Goal: Task Accomplishment & Management: Use online tool/utility

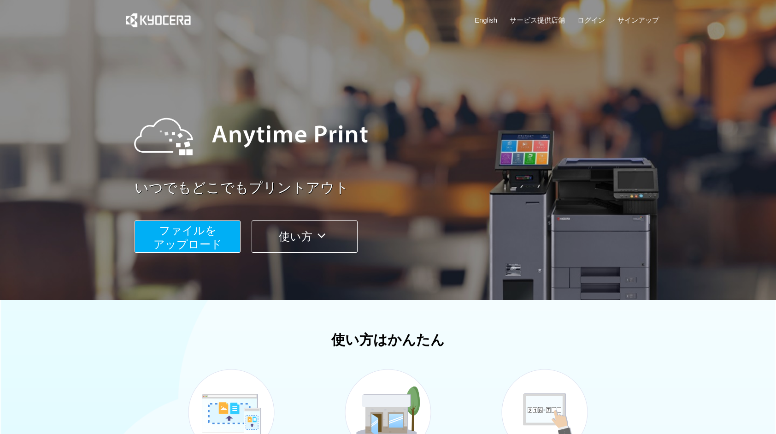
click at [181, 234] on span "ファイルを ​​アップロード" at bounding box center [188, 237] width 69 height 26
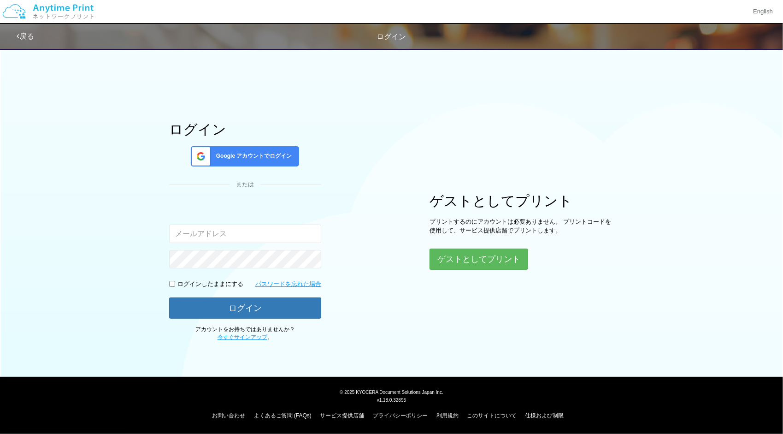
click at [141, 255] on div "ログイン Google アカウントでログイン または 入力されたメールアドレスまたはパスワードが正しくありません。 ログインしたままにする パスワードを忘れた…" at bounding box center [391, 192] width 553 height 298
click at [515, 254] on button "ゲストとしてプリント" at bounding box center [479, 259] width 98 height 20
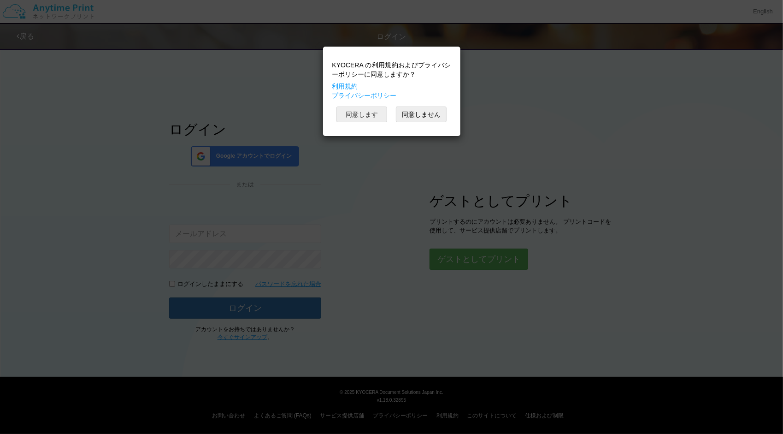
click at [359, 112] on button "同意します" at bounding box center [362, 115] width 51 height 16
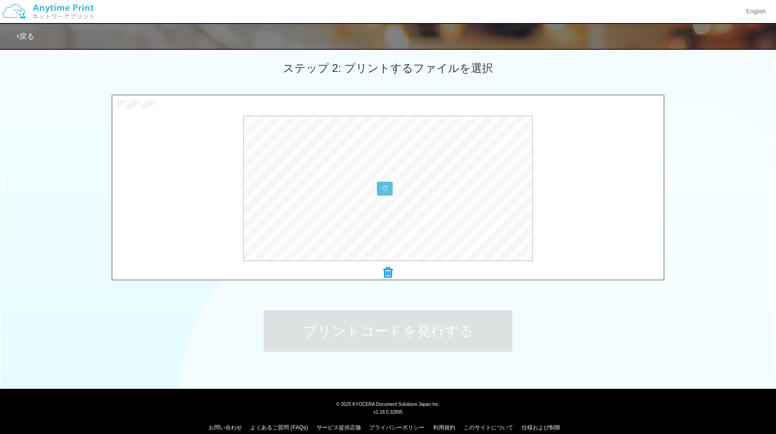
scroll to position [267, 0]
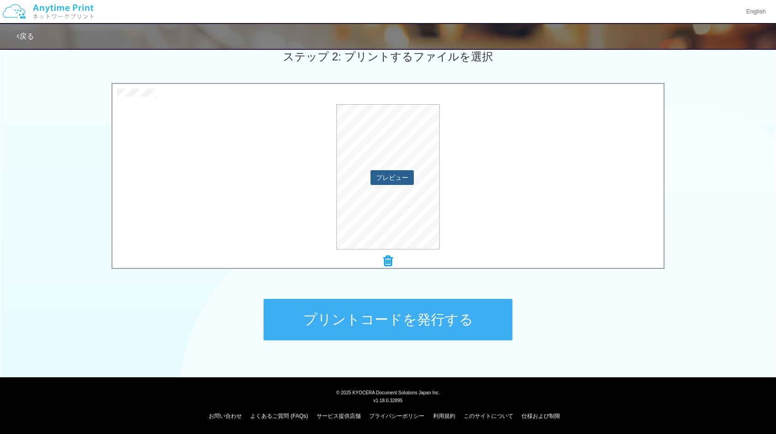
click at [386, 173] on button "プレビュー" at bounding box center [392, 177] width 43 height 15
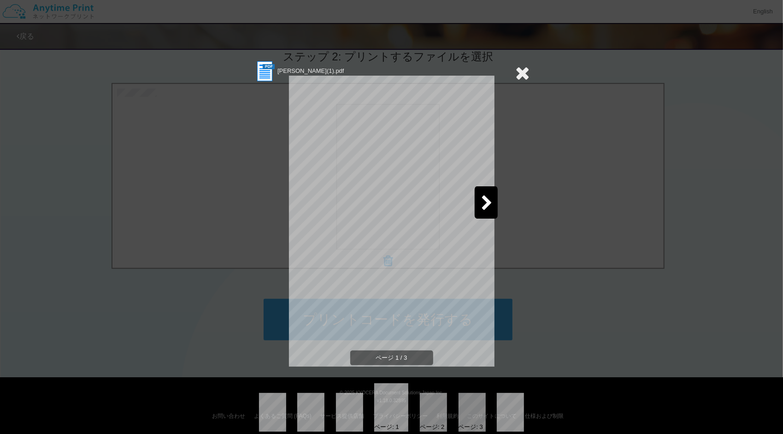
click at [489, 207] on icon at bounding box center [488, 203] width 12 height 16
click at [484, 205] on icon at bounding box center [488, 203] width 12 height 16
click at [482, 195] on div at bounding box center [486, 202] width 23 height 32
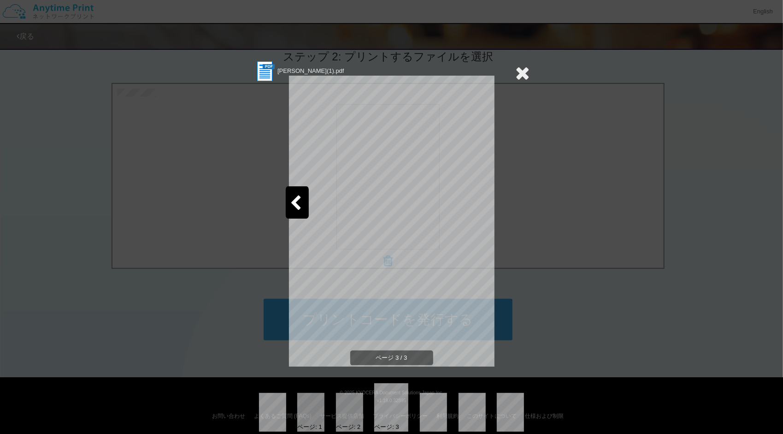
click at [517, 72] on icon at bounding box center [523, 73] width 14 height 18
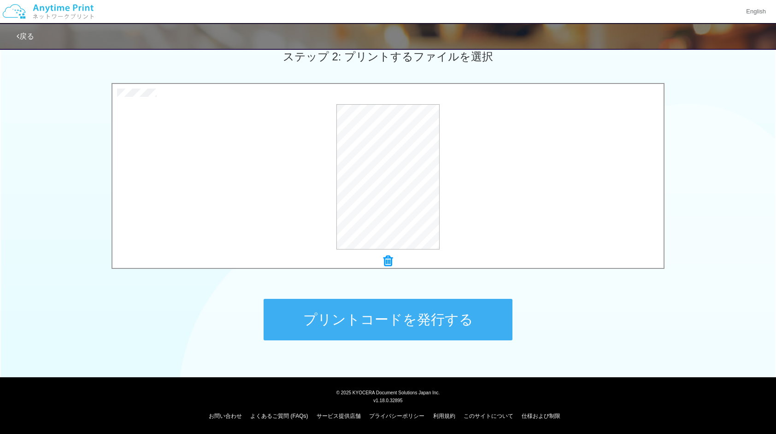
click at [425, 311] on button "プリントコードを発行する" at bounding box center [388, 319] width 249 height 41
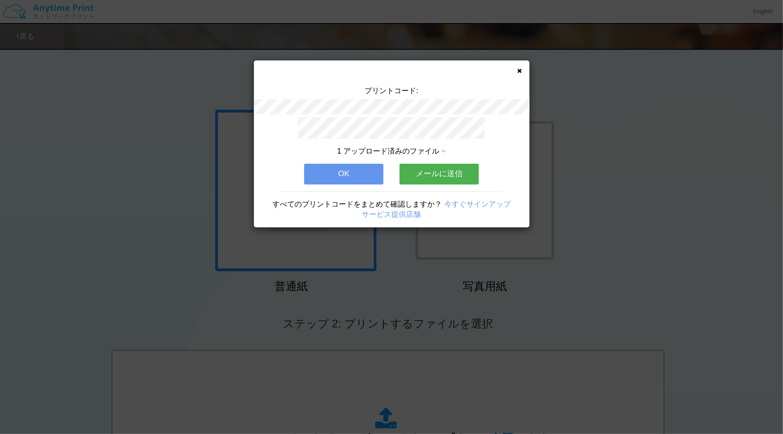
click at [524, 66] on div "プリントコード: 1 アップロード済みのファイル OK メールに送信 すべてのプリントコードをまとめて確認しますか？ 今すぐサインアップ サービス提供店舗" at bounding box center [392, 143] width 276 height 167
click at [520, 70] on icon at bounding box center [520, 71] width 5 height 6
